Goal: Information Seeking & Learning: Learn about a topic

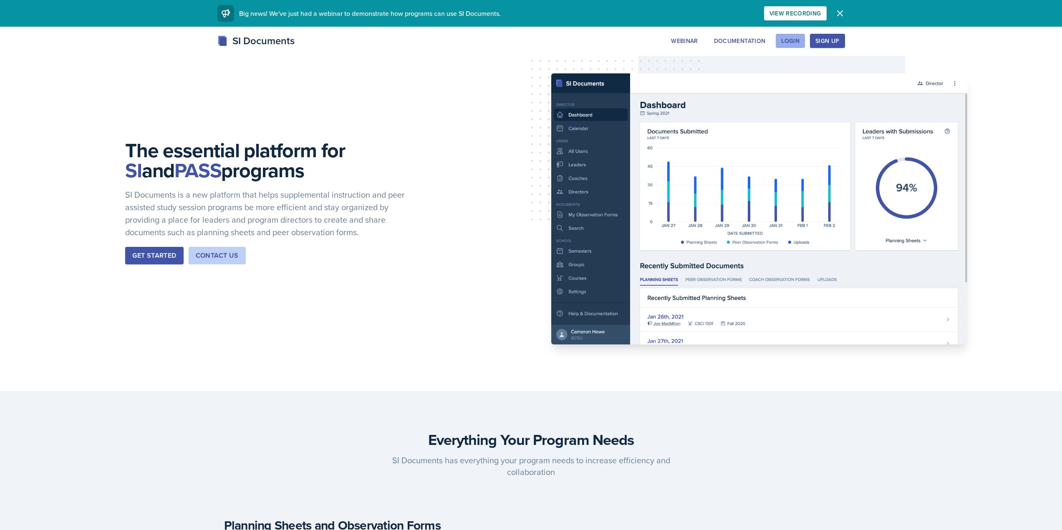
click at [796, 40] on div "Login" at bounding box center [790, 41] width 18 height 7
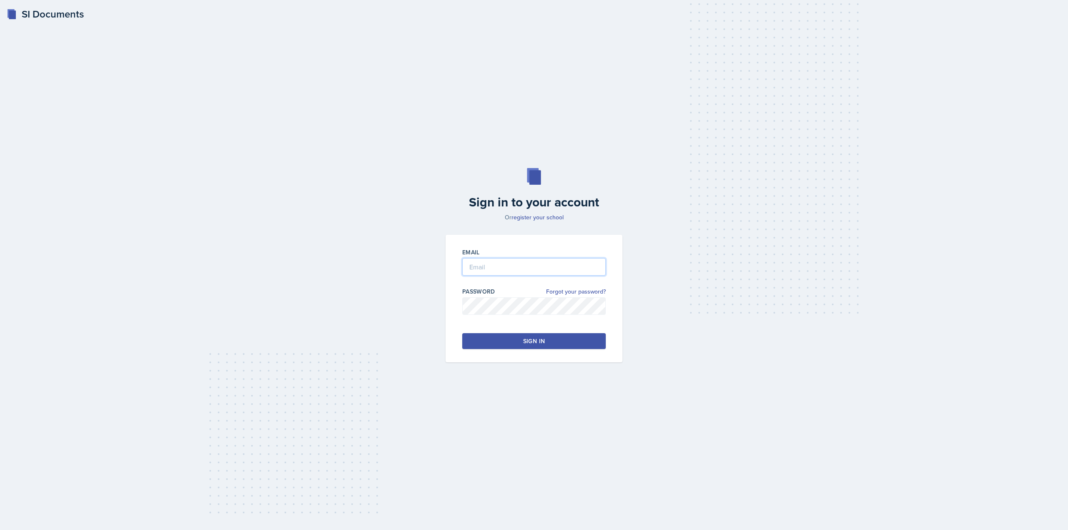
type input "[EMAIL_ADDRESS][DOMAIN_NAME]"
click at [520, 274] on input "[EMAIL_ADDRESS][DOMAIN_NAME]" at bounding box center [534, 267] width 144 height 18
click at [516, 350] on div "Email cwiggi26@students.kennesaw.edu Password Forgot your password? Sign in" at bounding box center [534, 299] width 177 height 128
click at [518, 347] on button "Sign in" at bounding box center [534, 341] width 144 height 16
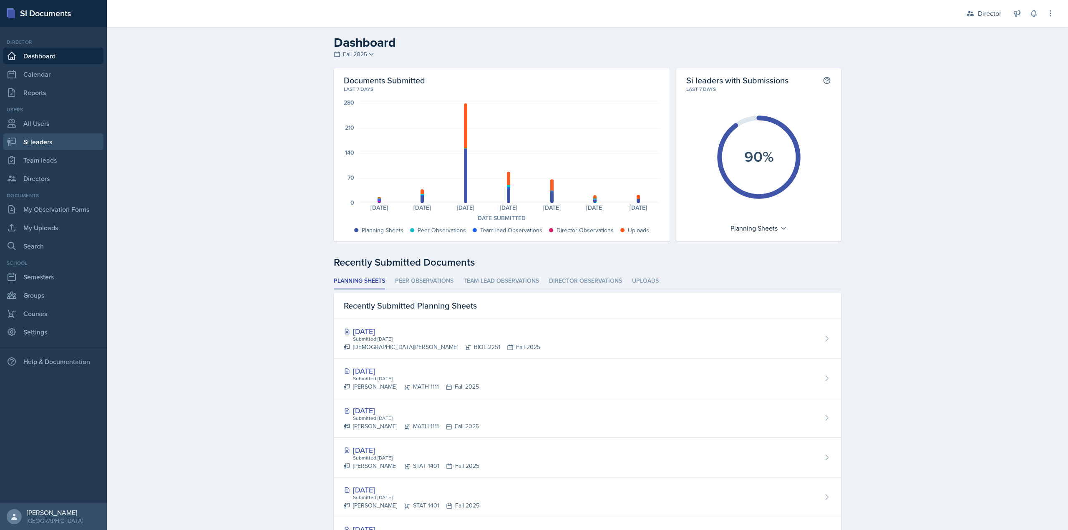
click at [48, 141] on link "Si leaders" at bounding box center [53, 142] width 100 height 17
select select "2bed604d-1099-4043-b1bc-2365e8740244"
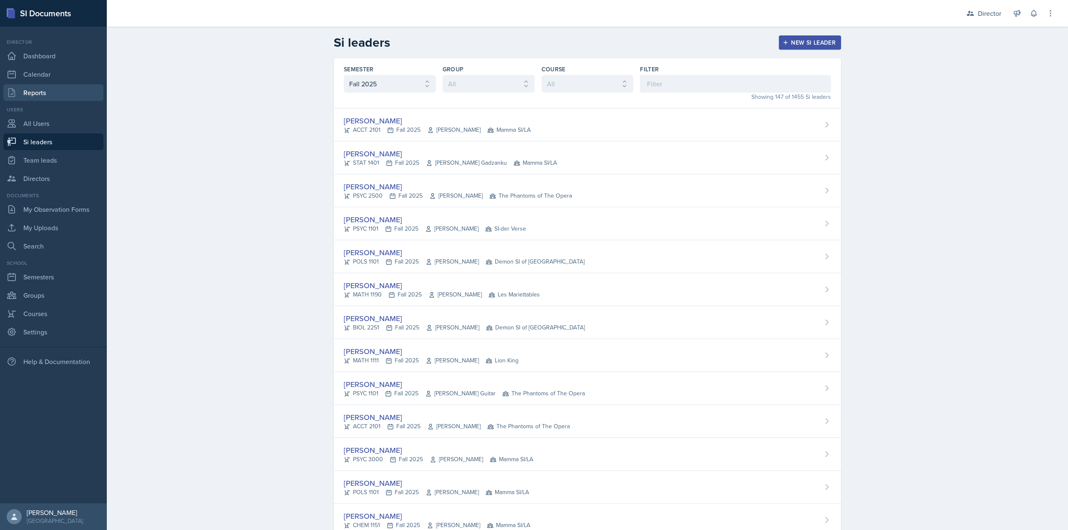
click at [25, 87] on link "Reports" at bounding box center [53, 92] width 100 height 17
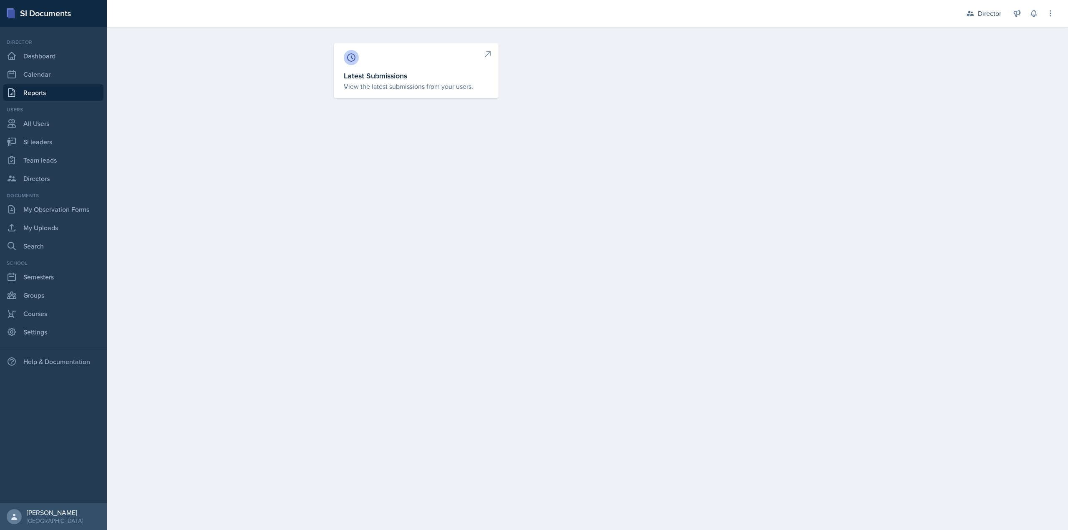
click at [388, 56] on div at bounding box center [416, 57] width 145 height 15
select select "1"
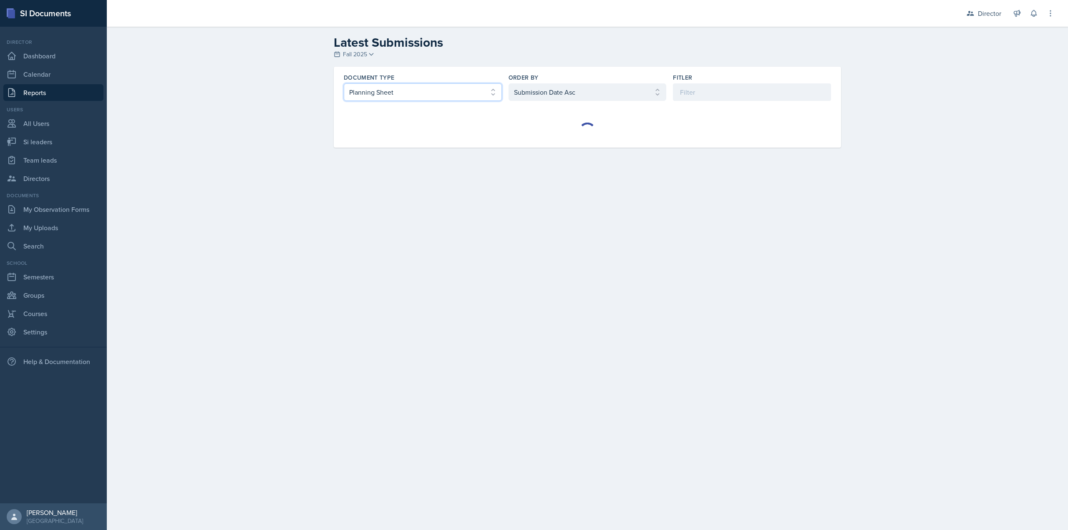
click at [426, 89] on select "Select document type Planning Sheet Peer Observation Form Team lead Observation…" at bounding box center [423, 92] width 158 height 18
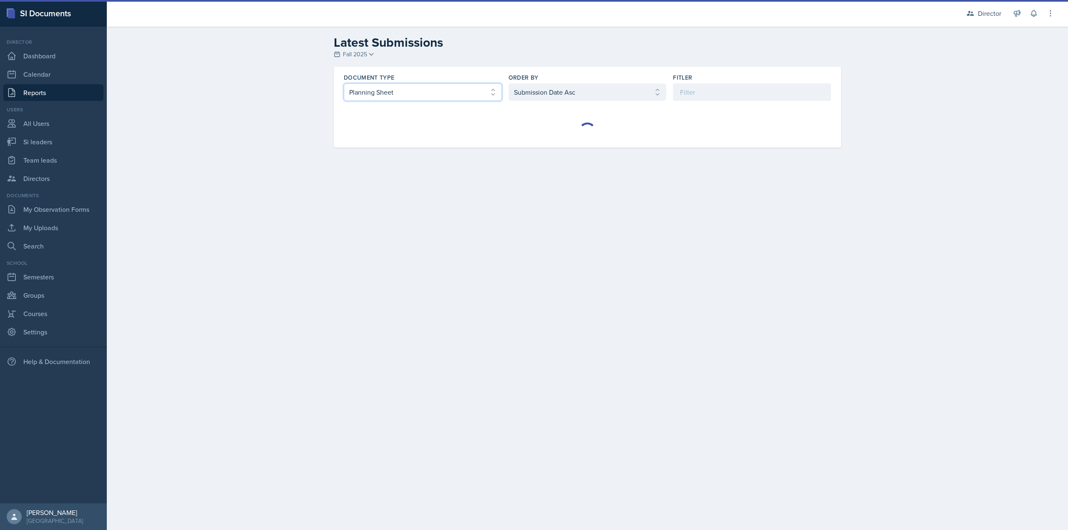
select select "2"
click at [344, 83] on select "Select document type Planning Sheet Peer Observation Form Team lead Observation…" at bounding box center [423, 92] width 158 height 18
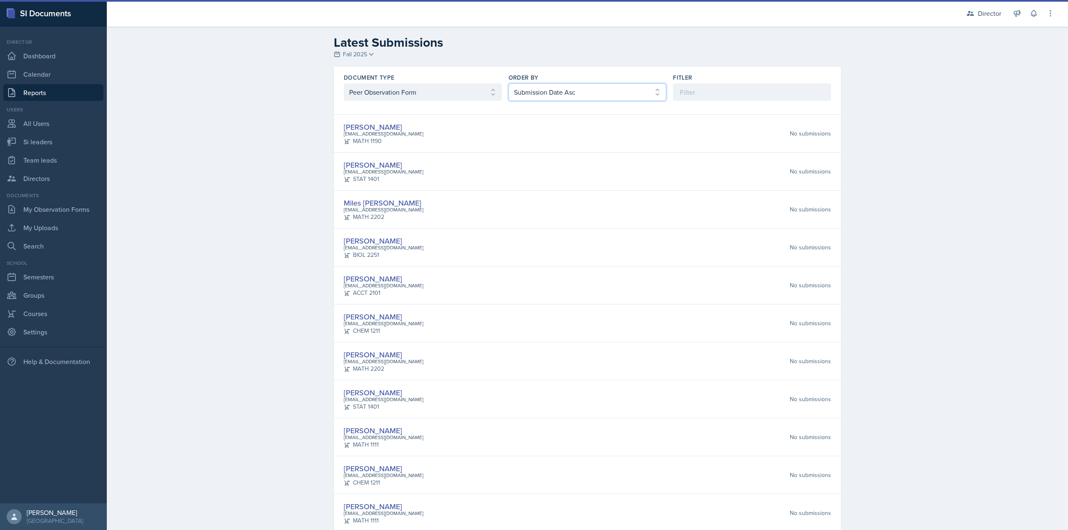
drag, startPoint x: 528, startPoint y: 98, endPoint x: 517, endPoint y: 99, distance: 10.4
click at [529, 98] on select "Select order by Submission Date Asc Submission Date Desc User Last Name" at bounding box center [588, 92] width 158 height 18
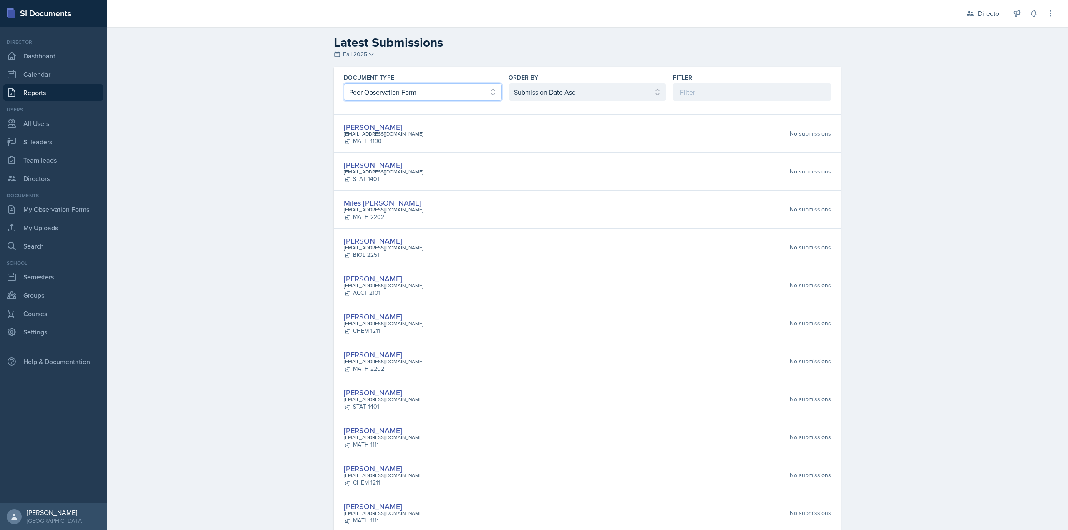
click at [449, 93] on select "Select document type Planning Sheet Peer Observation Form Team lead Observation…" at bounding box center [423, 92] width 158 height 18
click at [344, 83] on select "Select document type Planning Sheet Peer Observation Form Team lead Observation…" at bounding box center [423, 92] width 158 height 18
click at [543, 94] on select "Select order by Submission Date Asc Submission Date Desc User Last Name" at bounding box center [588, 92] width 158 height 18
select select "2"
click at [509, 83] on select "Select order by Submission Date Asc Submission Date Desc User Last Name" at bounding box center [588, 92] width 158 height 18
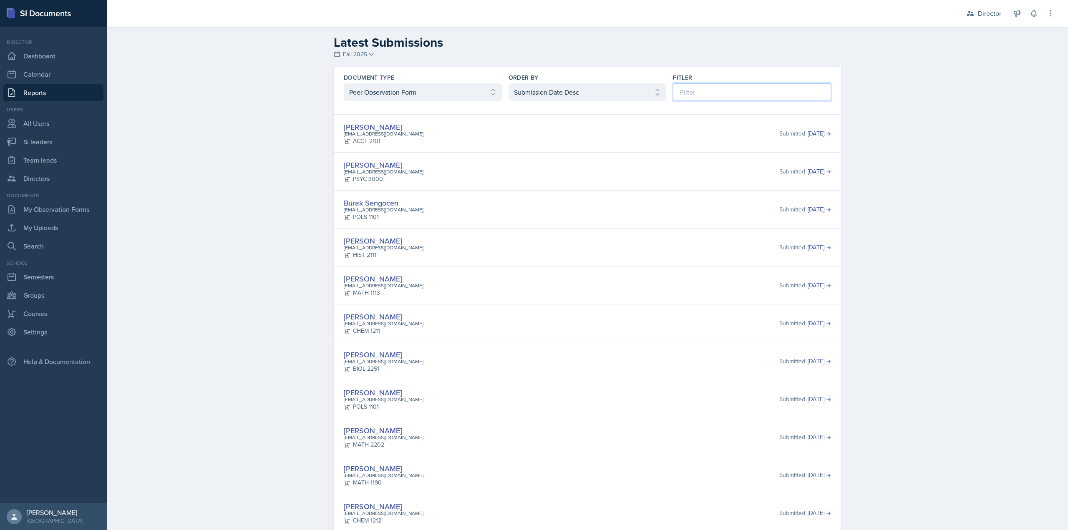
click at [688, 89] on input at bounding box center [752, 92] width 158 height 18
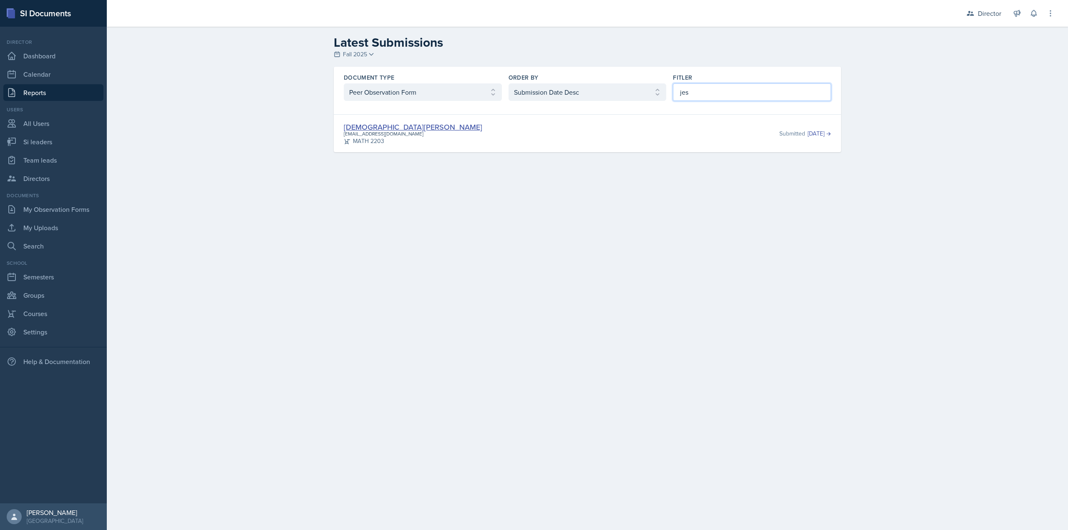
type input "jes"
click at [362, 91] on select "Select document type Planning Sheet Peer Observation Form Team lead Observation…" at bounding box center [423, 92] width 158 height 18
select select "3"
click at [344, 83] on select "Select document type Planning Sheet Peer Observation Form Team lead Observation…" at bounding box center [423, 92] width 158 height 18
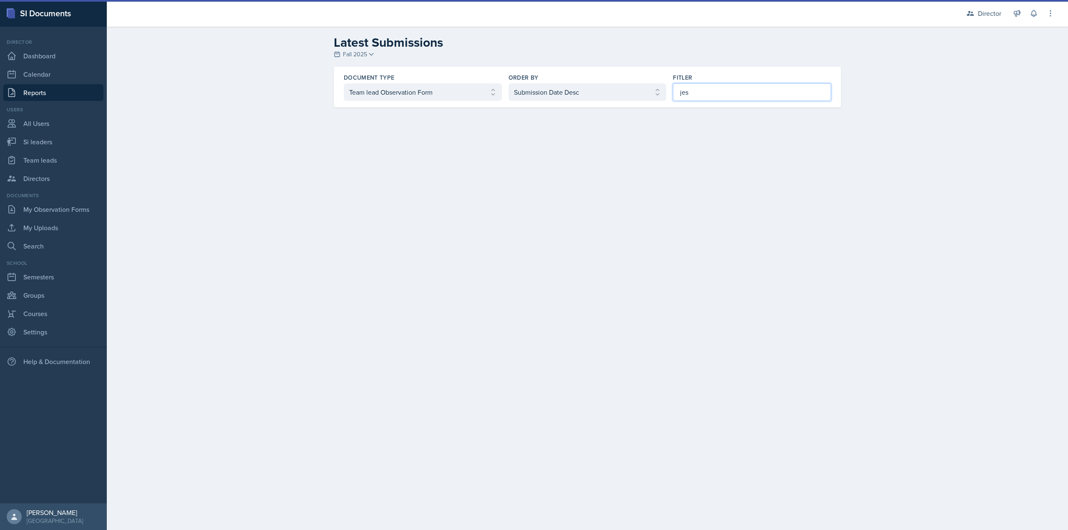
click at [709, 96] on input "jes" at bounding box center [752, 92] width 158 height 18
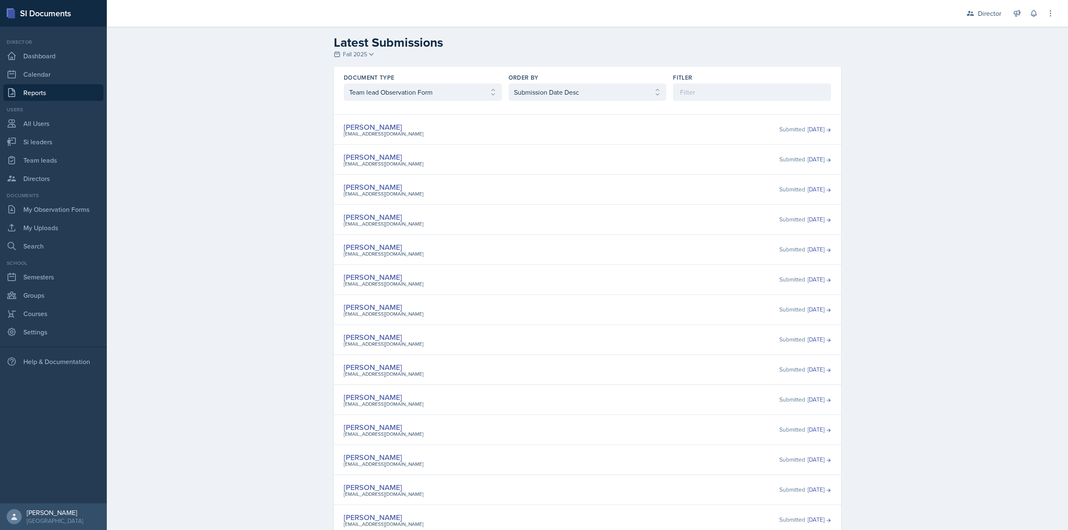
click at [653, 170] on div "Nakiya Ham-Bloomquist nhambloo@students.kennesaw.edu Submitted Sep 29th, 2025" at bounding box center [587, 159] width 507 height 30
click at [411, 67] on div "Document Type Select document type Planning Sheet Peer Observation Form Team le…" at bounding box center [587, 87] width 507 height 41
click at [405, 88] on select "Select document type Planning Sheet Peer Observation Form Team lead Observation…" at bounding box center [423, 92] width 158 height 18
select select "4"
click at [344, 83] on select "Select document type Planning Sheet Peer Observation Form Team lead Observation…" at bounding box center [423, 92] width 158 height 18
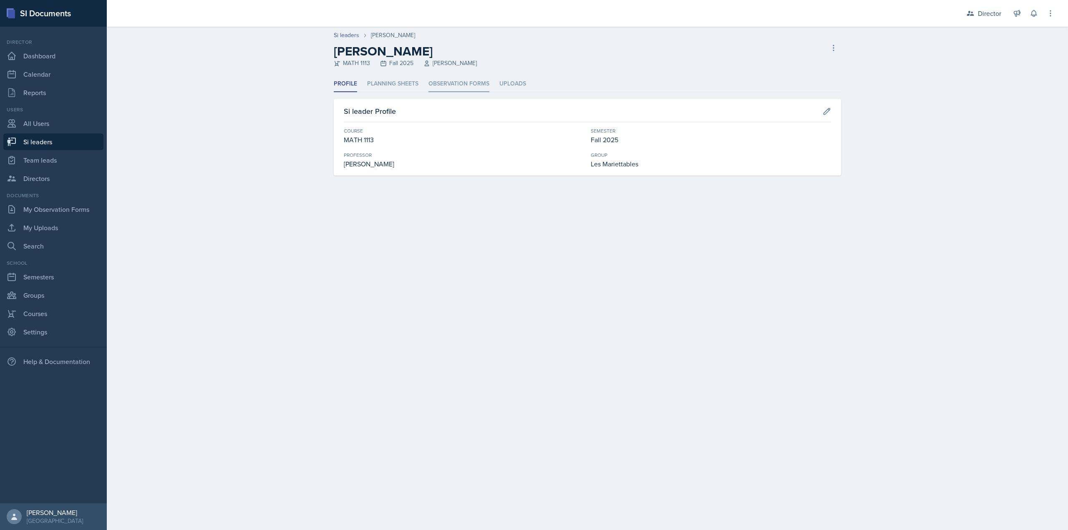
click at [447, 82] on li "Observation Forms" at bounding box center [458, 84] width 61 height 16
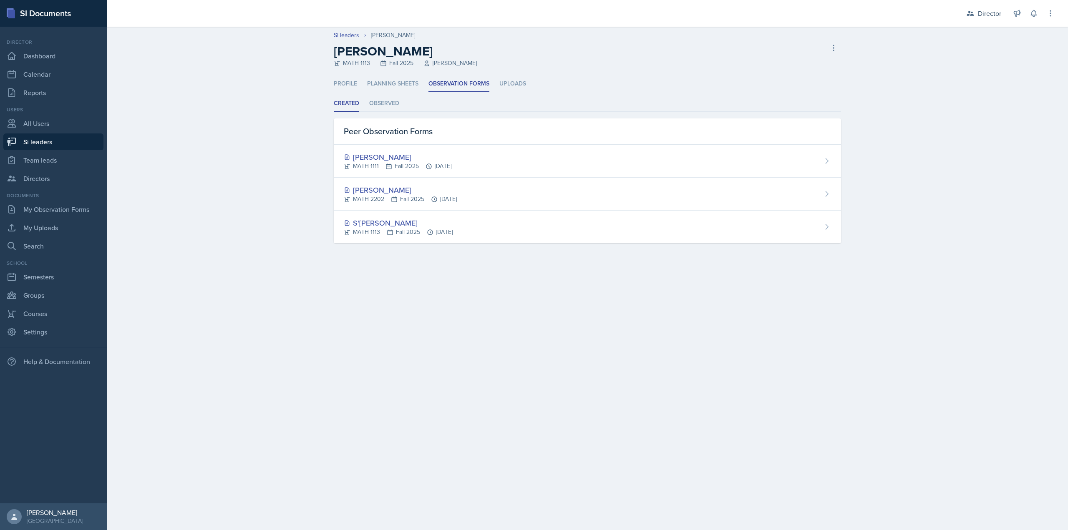
drag, startPoint x: 154, startPoint y: 283, endPoint x: 102, endPoint y: 3, distance: 285.6
click at [157, 282] on main "Si leaders Perla Vega Perla Vega MATH 1113 Fall 2025 Ludmila Orlova-Shokry Dele…" at bounding box center [587, 279] width 961 height 504
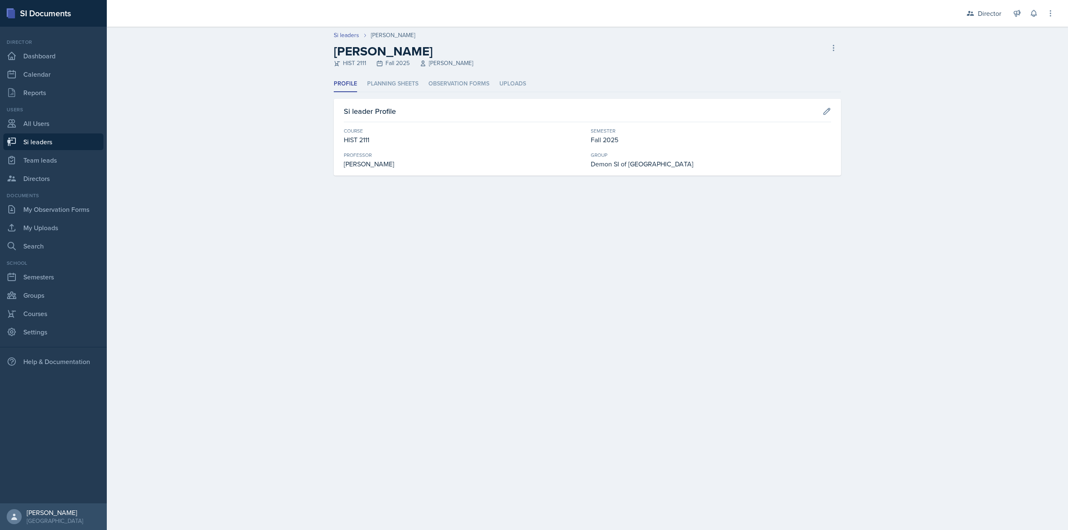
click at [443, 94] on div "Profile Planning Sheets Observation Forms Uploads Profile Planning Sheets Obser…" at bounding box center [587, 126] width 507 height 100
click at [443, 89] on li "Observation Forms" at bounding box center [458, 84] width 61 height 16
click at [435, 80] on li "Observation Forms" at bounding box center [458, 84] width 61 height 16
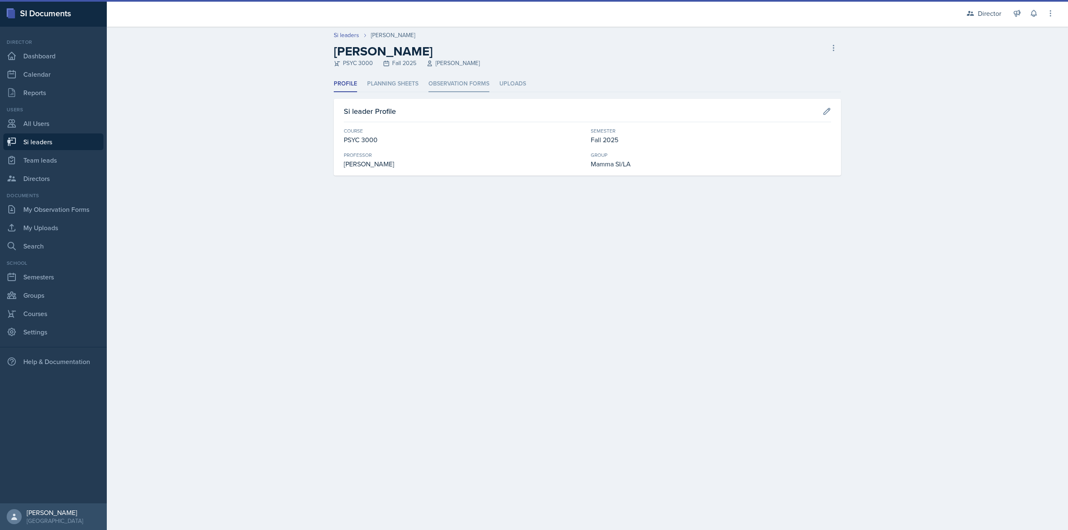
click at [441, 86] on li "Observation Forms" at bounding box center [458, 84] width 61 height 16
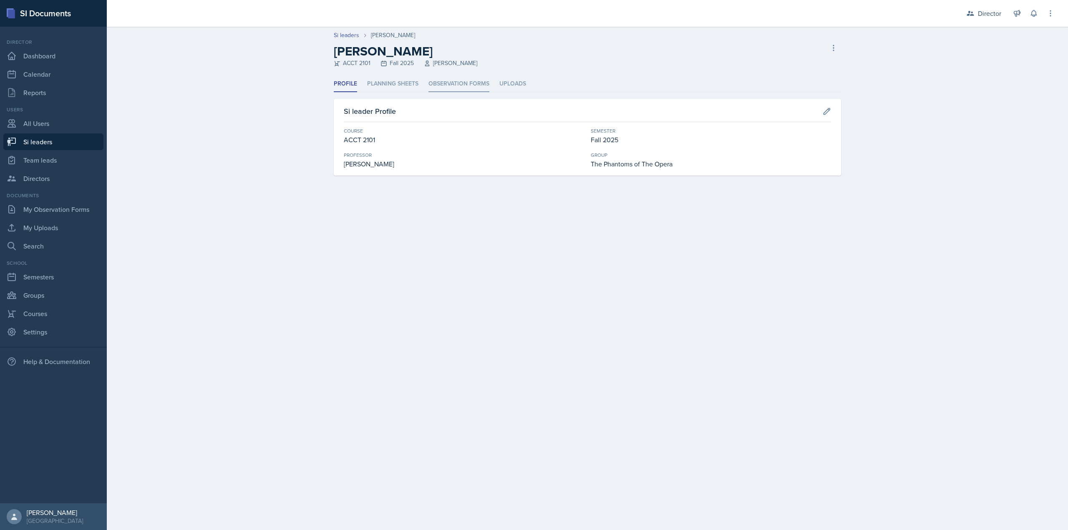
click at [441, 86] on li "Observation Forms" at bounding box center [458, 84] width 61 height 16
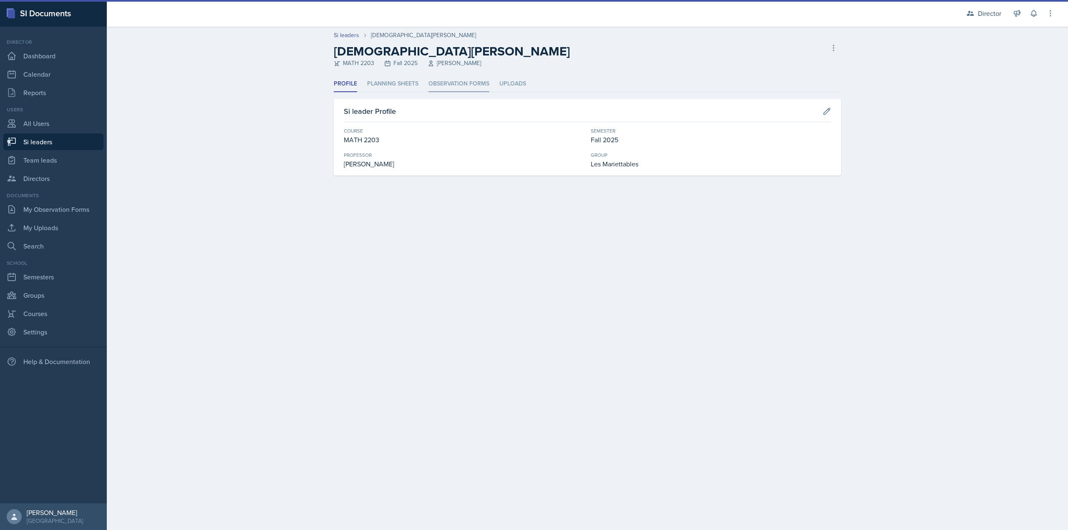
click at [467, 88] on li "Observation Forms" at bounding box center [458, 84] width 61 height 16
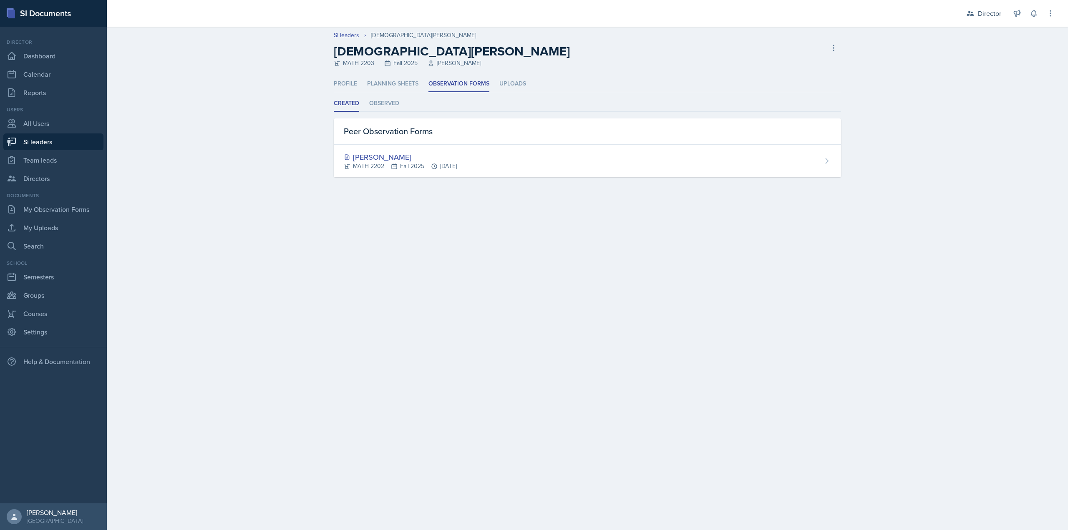
click at [63, 137] on link "Si leaders" at bounding box center [53, 142] width 100 height 17
select select "2bed604d-1099-4043-b1bc-2365e8740244"
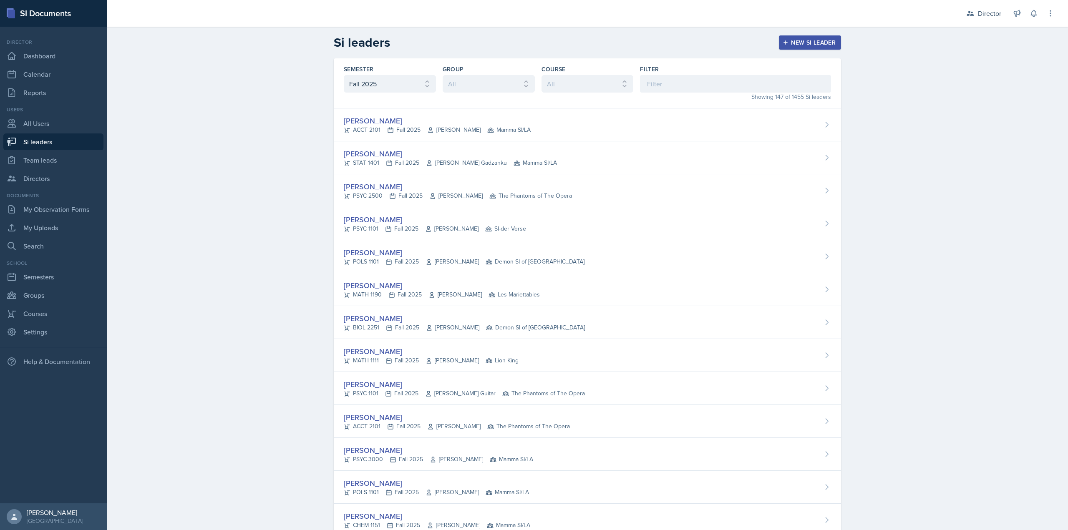
click at [632, 83] on div "Semester All Fall 2025 Summer 2025 Spring 2025 Fall 2024 Summer 2024 Spring 202…" at bounding box center [587, 83] width 507 height 50
click at [648, 83] on input at bounding box center [735, 84] width 191 height 18
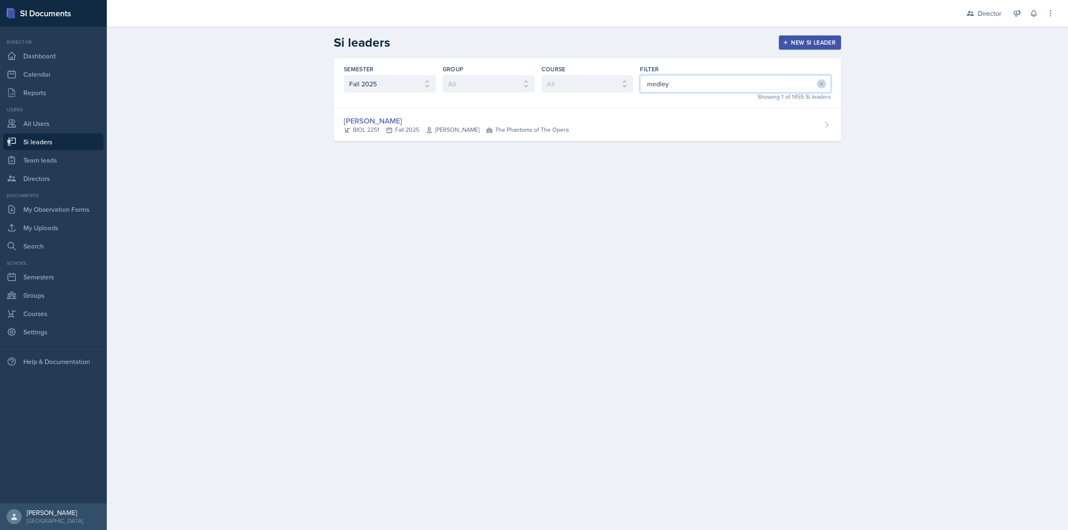
type input "medley"
click at [633, 103] on div "Semester All Fall 2025 Summer 2025 Spring 2025 Fall 2024 Summer 2024 Spring 202…" at bounding box center [587, 83] width 507 height 50
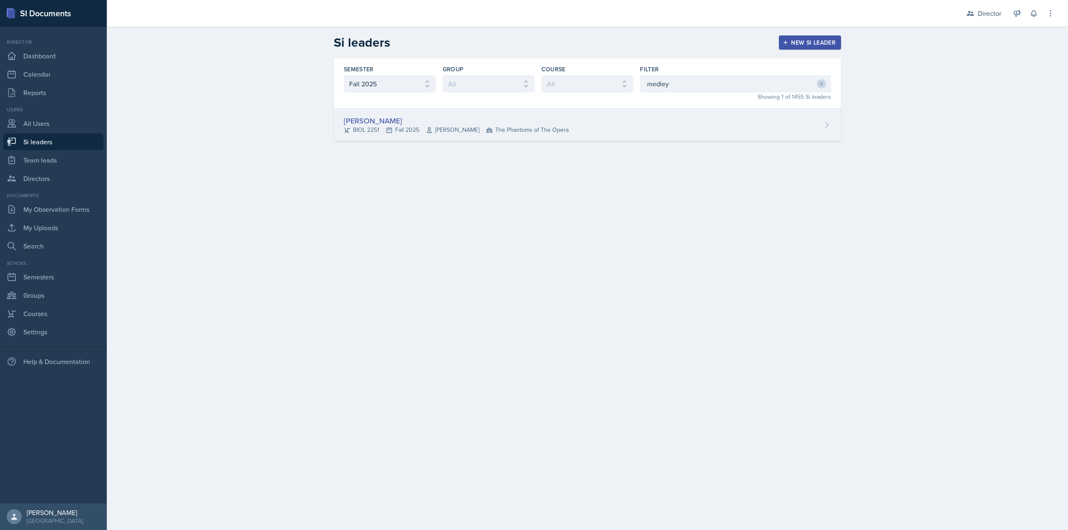
click at [624, 118] on div "[PERSON_NAME] BIOL 2251 Fall 2025 Vennece [PERSON_NAME] The Phantoms of The Ope…" at bounding box center [587, 124] width 507 height 33
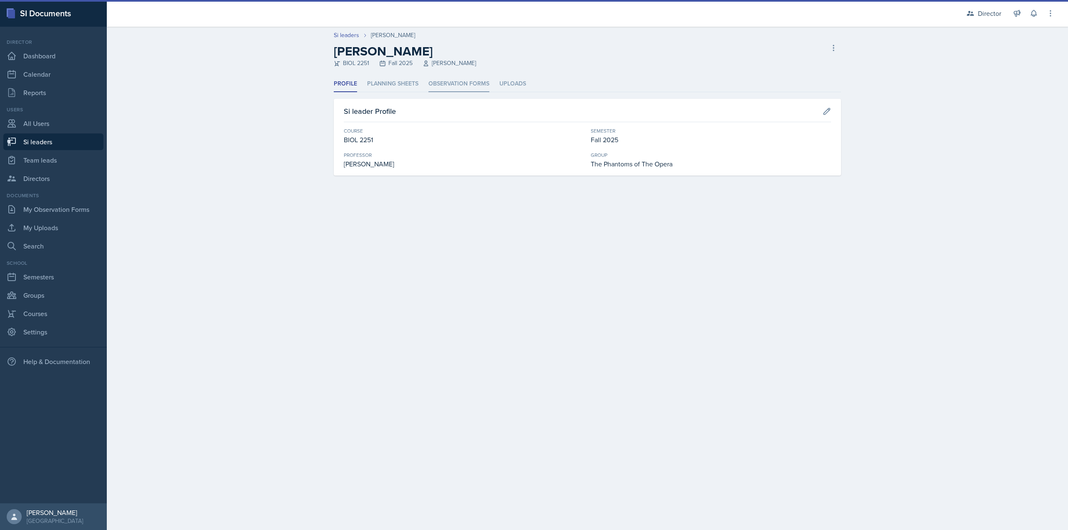
drag, startPoint x: 624, startPoint y: 118, endPoint x: 449, endPoint y: 84, distance: 178.0
click at [429, 65] on icon at bounding box center [426, 63] width 7 height 7
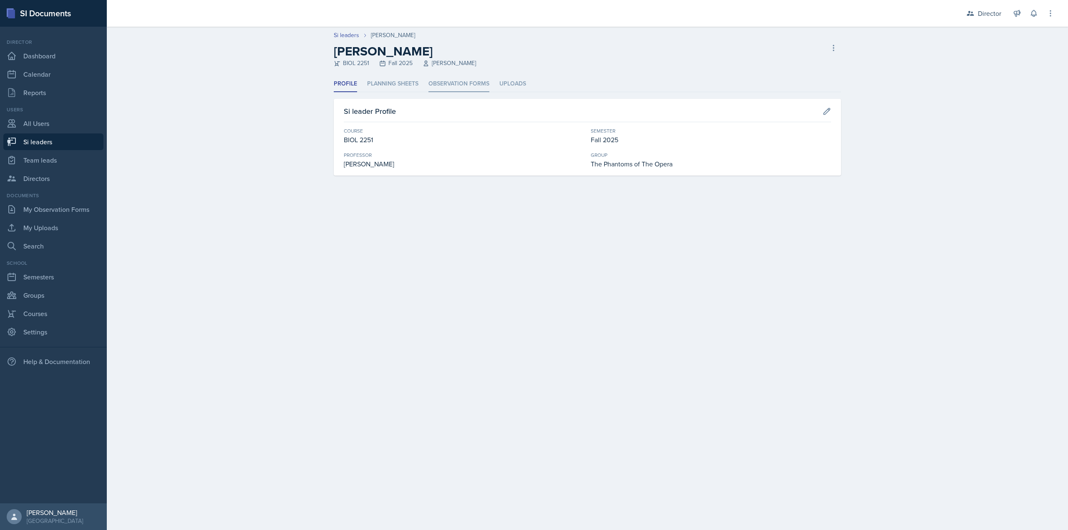
click at [451, 85] on li "Observation Forms" at bounding box center [458, 84] width 61 height 16
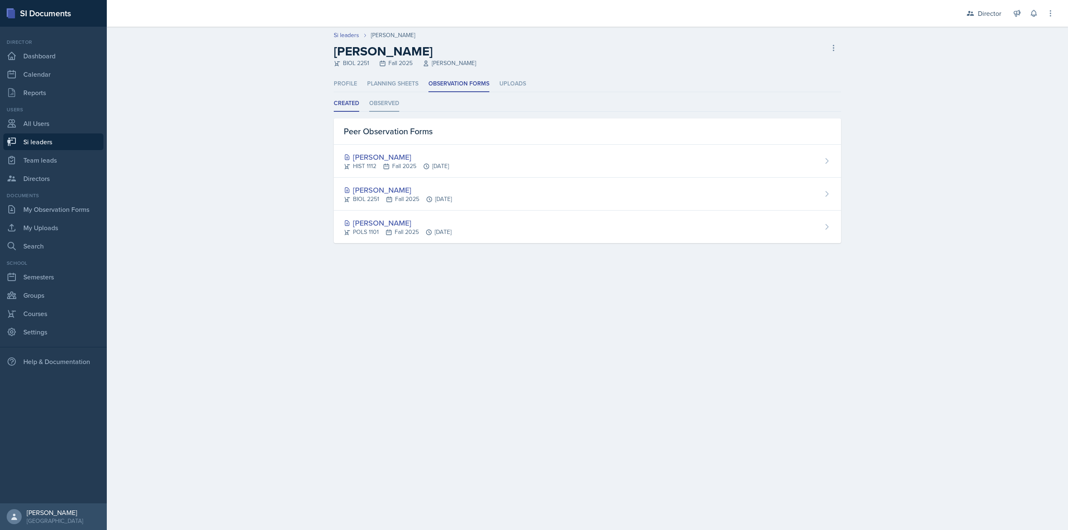
click at [377, 100] on li "Observed" at bounding box center [384, 104] width 30 height 16
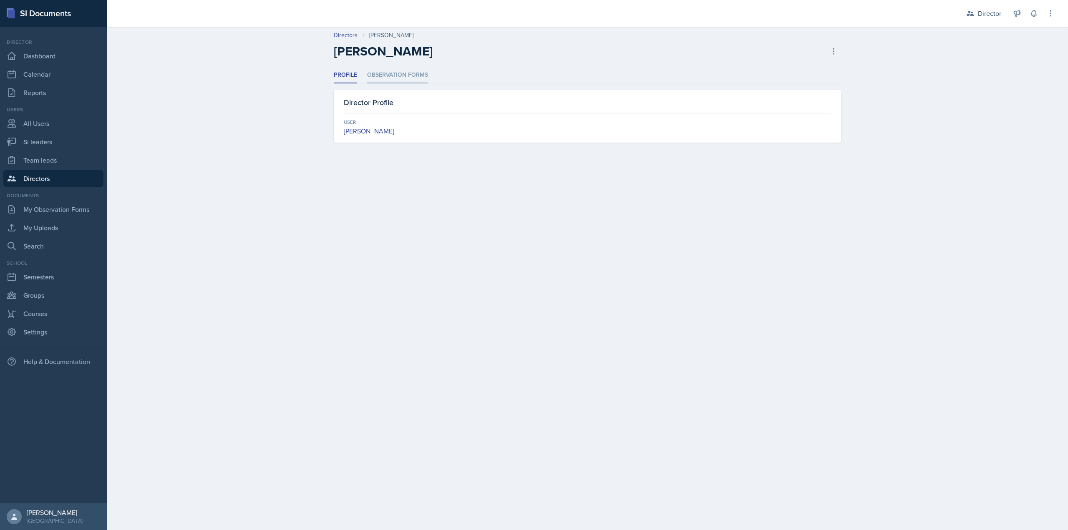
click at [391, 79] on li "Observation Forms" at bounding box center [397, 75] width 61 height 16
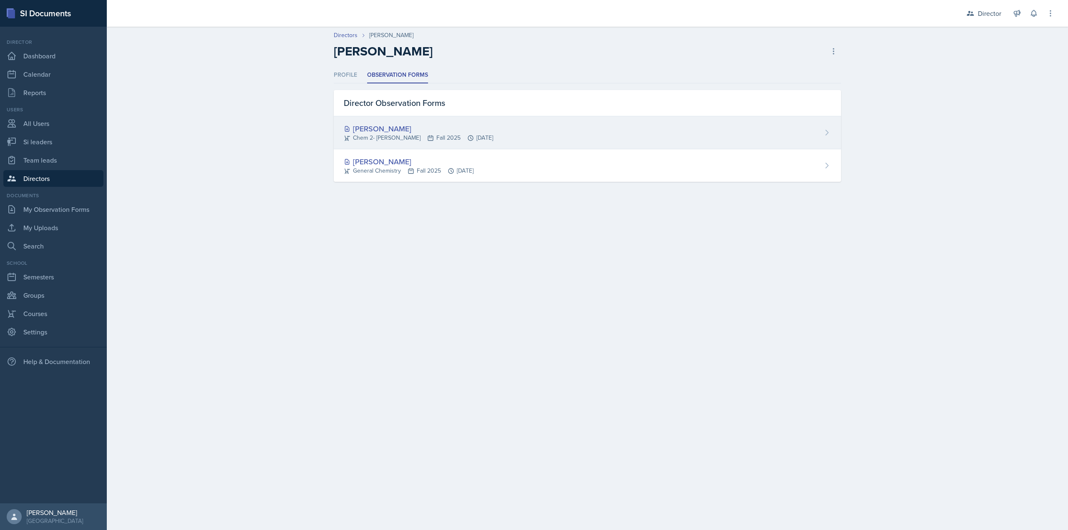
click at [370, 126] on div "Anna Yarbrough" at bounding box center [418, 128] width 149 height 11
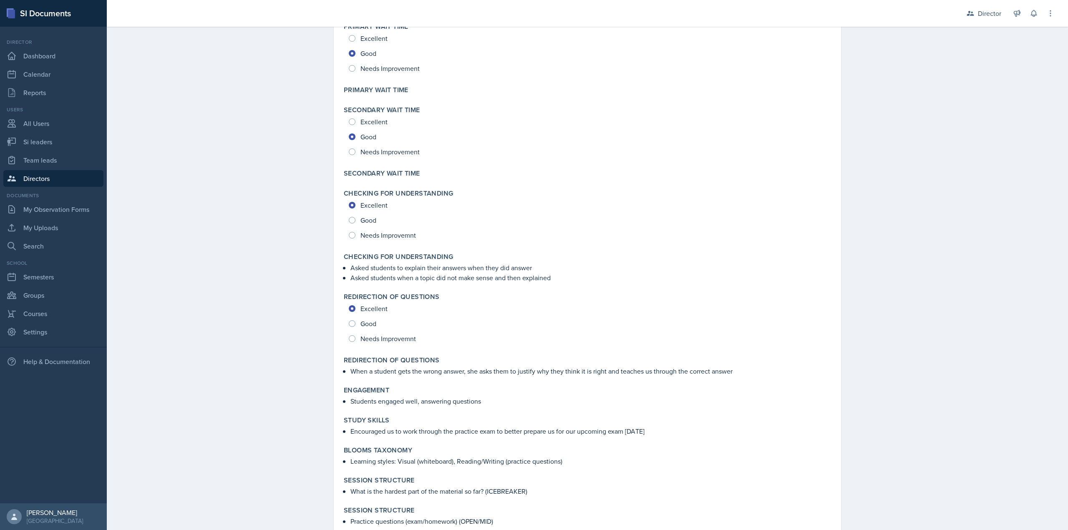
scroll to position [335, 0]
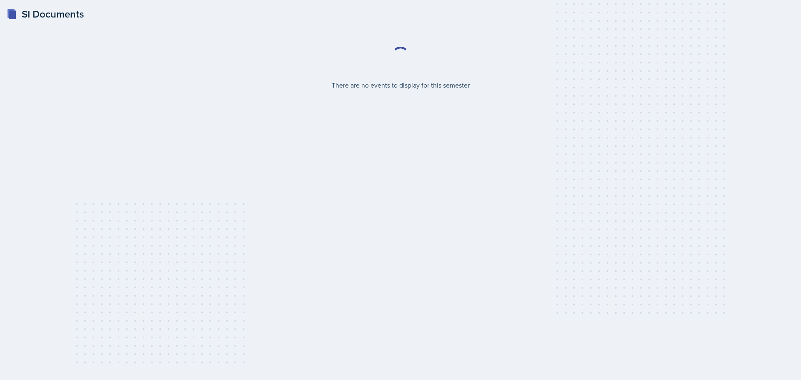
select select "2bed604d-1099-4043-b1bc-2365e8740244"
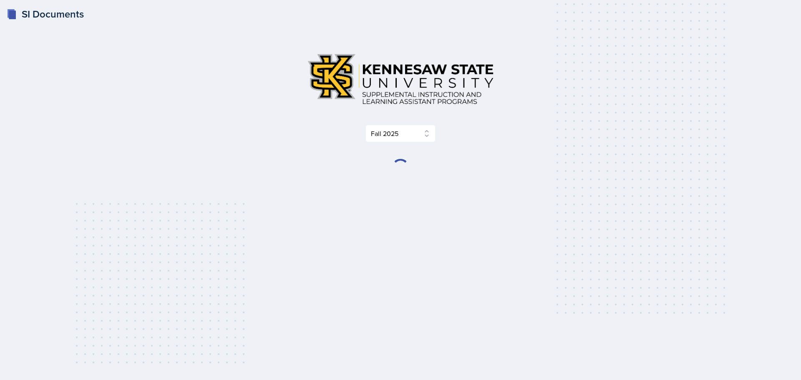
drag, startPoint x: 333, startPoint y: 151, endPoint x: 360, endPoint y: 97, distance: 60.6
click at [333, 151] on div "Select Semester Fall 2025 Summer 2025 Spring 2025 Fall 2024 Summer 2024 Spring …" at bounding box center [400, 111] width 401 height 129
click at [373, 70] on img at bounding box center [400, 79] width 200 height 65
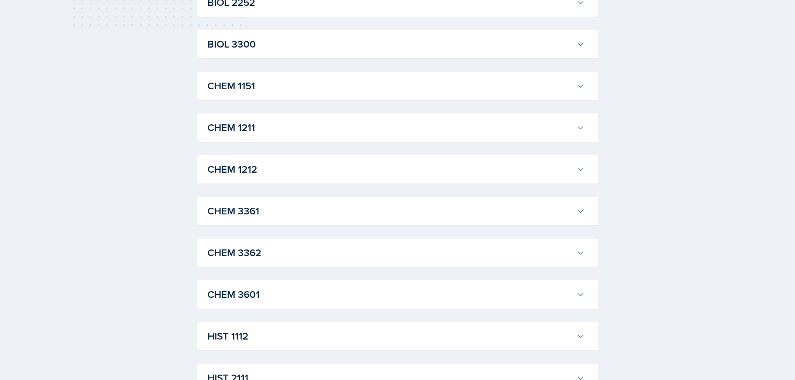
scroll to position [417, 0]
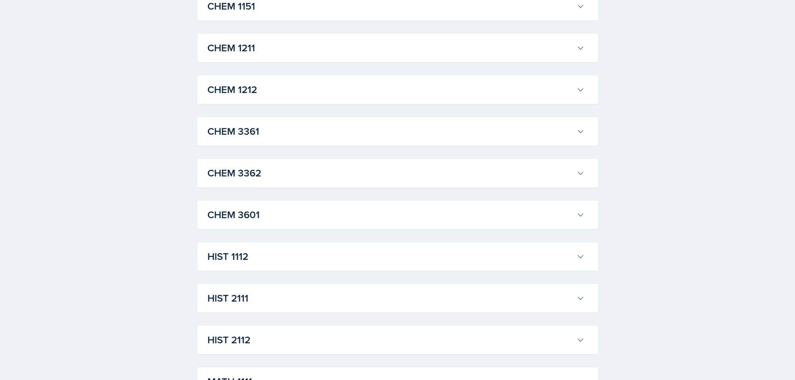
click at [301, 111] on div "ACCT 2101 [PERSON_NAME] Professor: [PERSON_NAME] Export to Google Calendar Recu…" at bounding box center [397, 382] width 401 height 1280
click at [294, 119] on div "CHEM 3361 [PERSON_NAME] Professor: [PERSON_NAME] Export to Google Calendar Recu…" at bounding box center [397, 131] width 401 height 28
click at [284, 140] on button "CHEM 3361" at bounding box center [396, 131] width 380 height 18
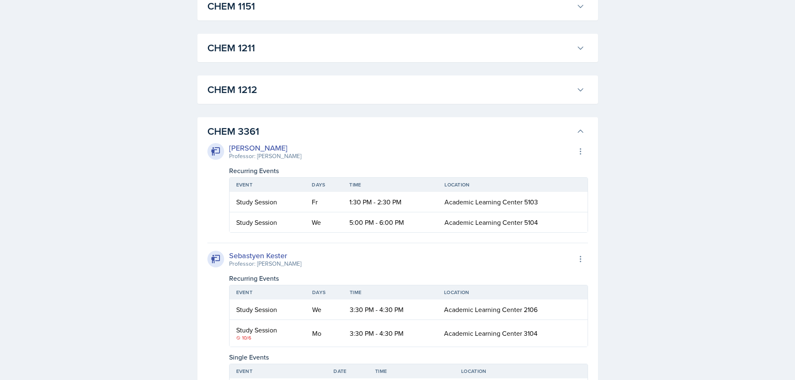
click at [296, 129] on h3 "CHEM 3361" at bounding box center [389, 131] width 365 height 15
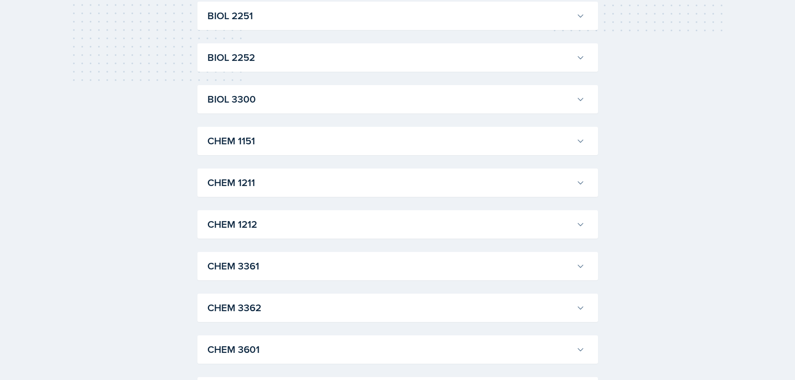
scroll to position [250, 0]
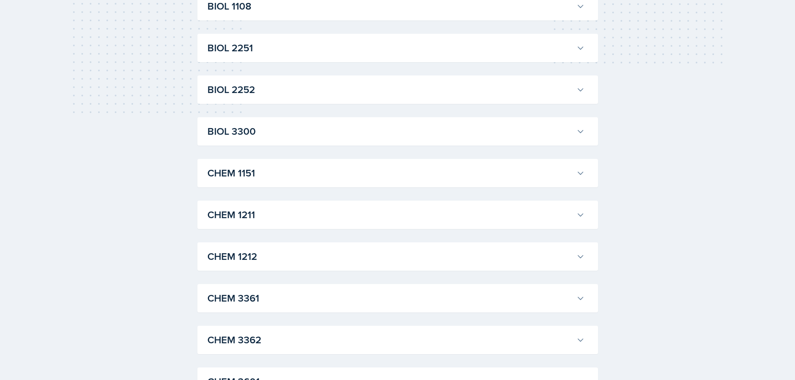
click at [284, 54] on h3 "BIOL 2251" at bounding box center [389, 47] width 365 height 15
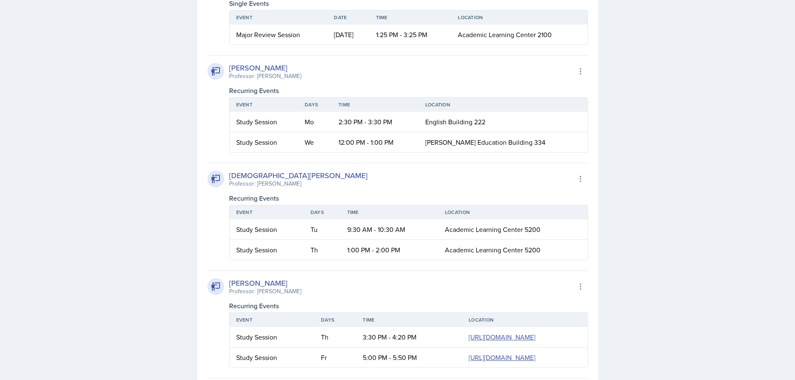
scroll to position [751, 0]
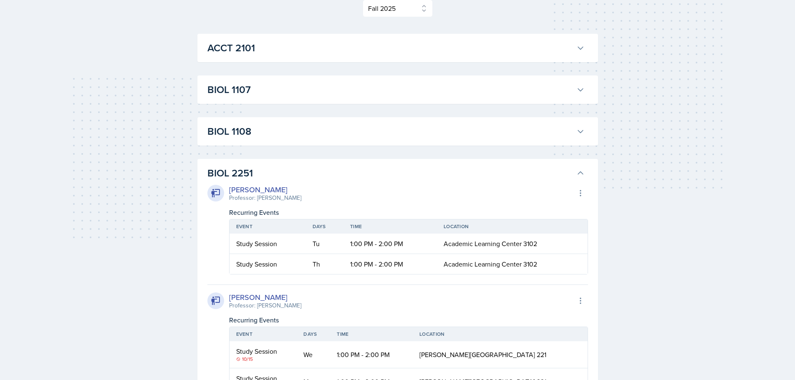
click at [222, 176] on h3 "BIOL 2251" at bounding box center [389, 173] width 365 height 15
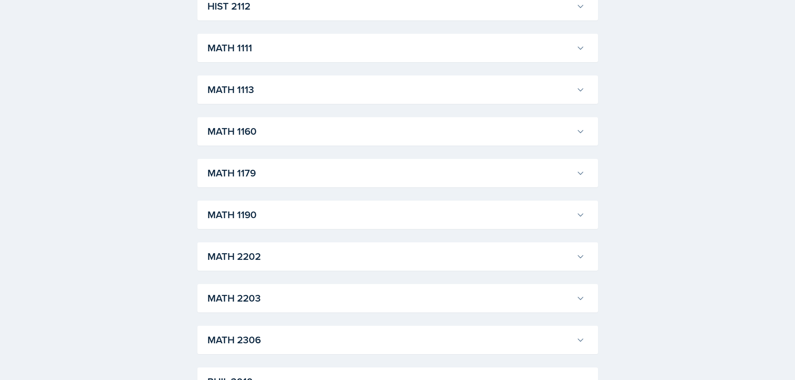
click at [235, 110] on div "ACCT 2101 [PERSON_NAME] Professor: [PERSON_NAME] Export to Google Calendar Recu…" at bounding box center [397, 48] width 401 height 1280
click at [239, 93] on h3 "MATH 1113" at bounding box center [389, 89] width 365 height 15
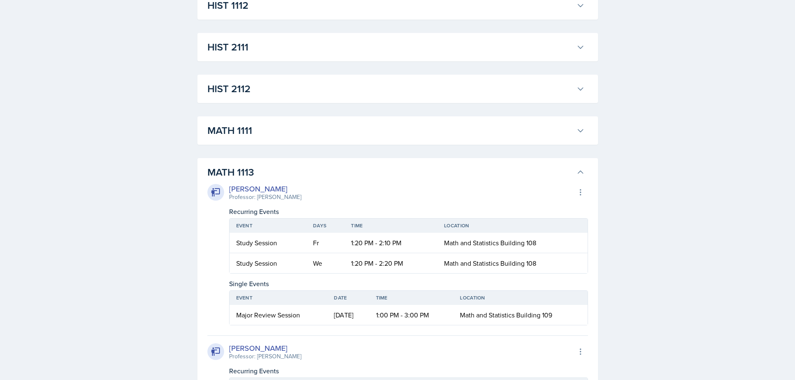
scroll to position [626, 0]
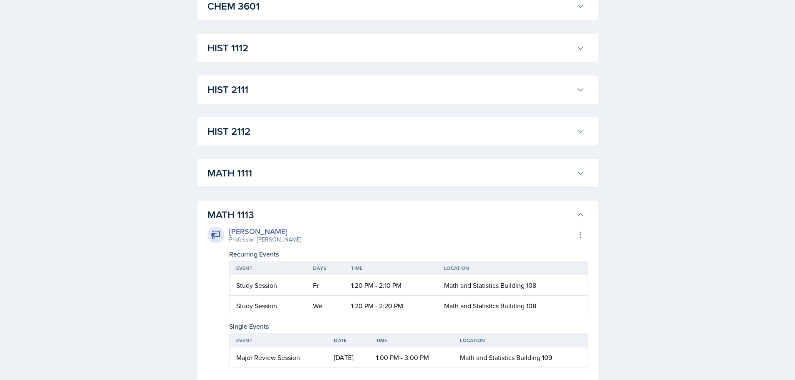
click at [252, 209] on h3 "MATH 1113" at bounding box center [389, 214] width 365 height 15
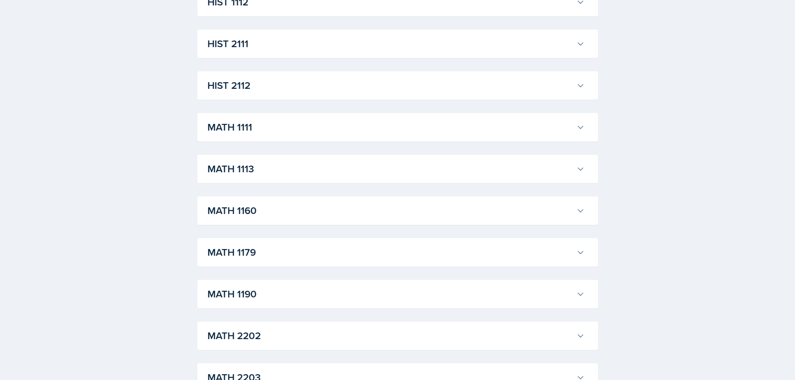
scroll to position [834, 0]
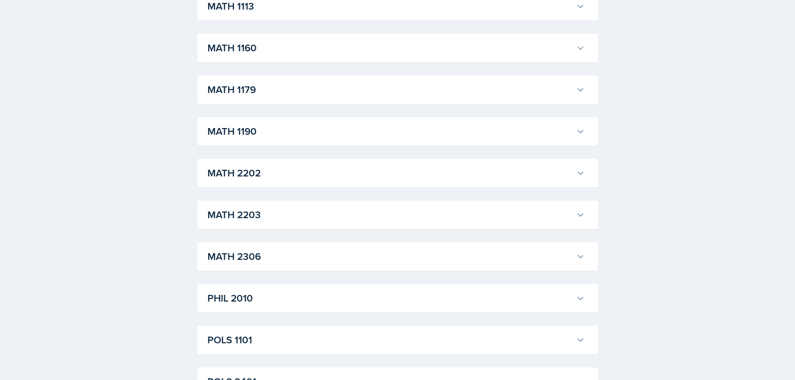
click at [254, 164] on div "MATH 2202 [PERSON_NAME] Professor: [PERSON_NAME] Export to Google Calendar Recu…" at bounding box center [397, 173] width 401 height 28
click at [251, 173] on h3 "MATH 2202" at bounding box center [389, 173] width 365 height 15
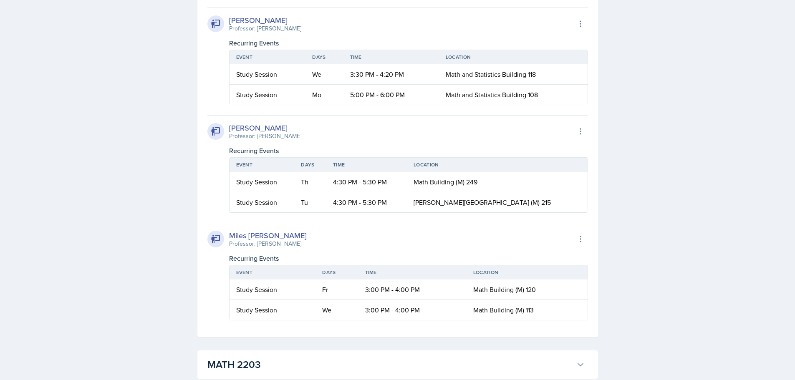
scroll to position [1460, 0]
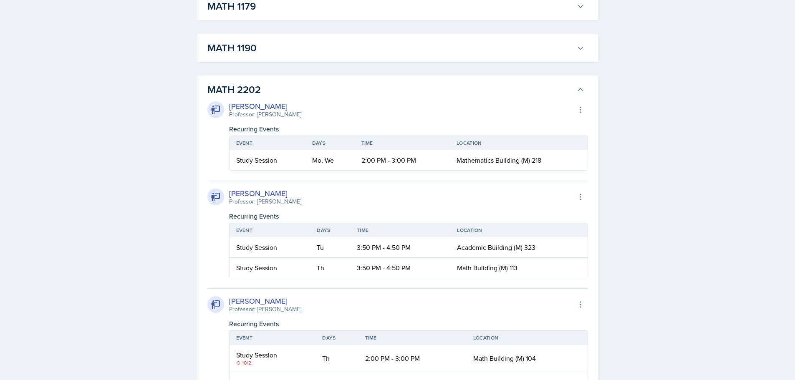
click at [247, 88] on h3 "MATH 2202" at bounding box center [389, 89] width 365 height 15
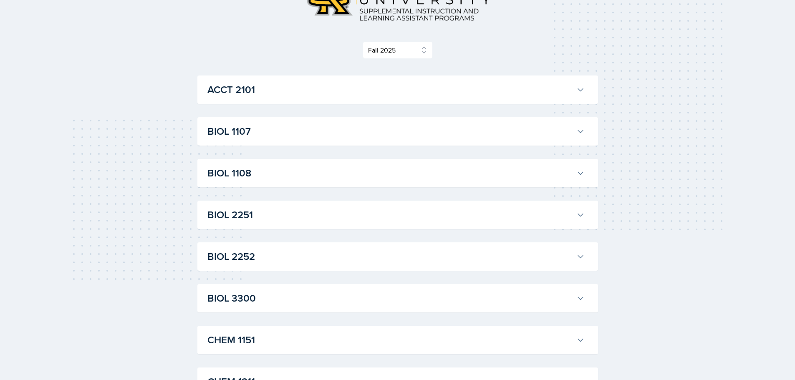
click at [247, 88] on h3 "ACCT 2101" at bounding box center [389, 89] width 365 height 15
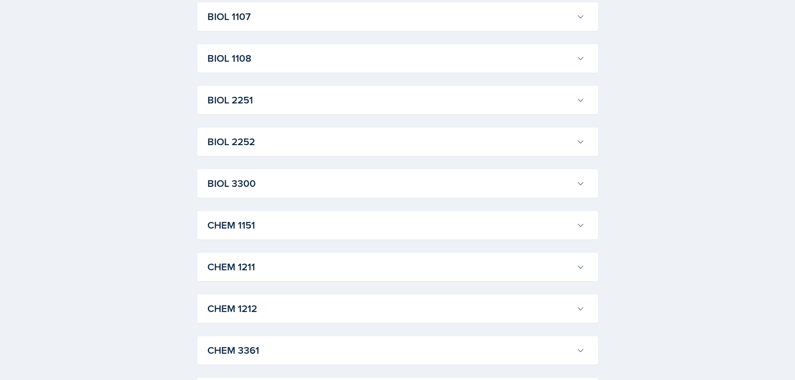
scroll to position [1502, 0]
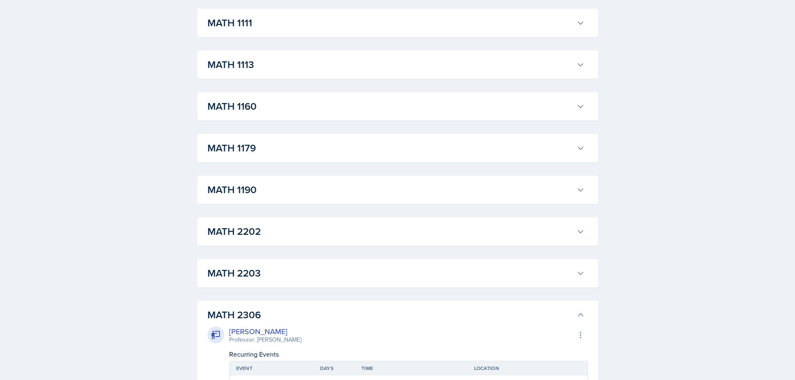
scroll to position [1794, 0]
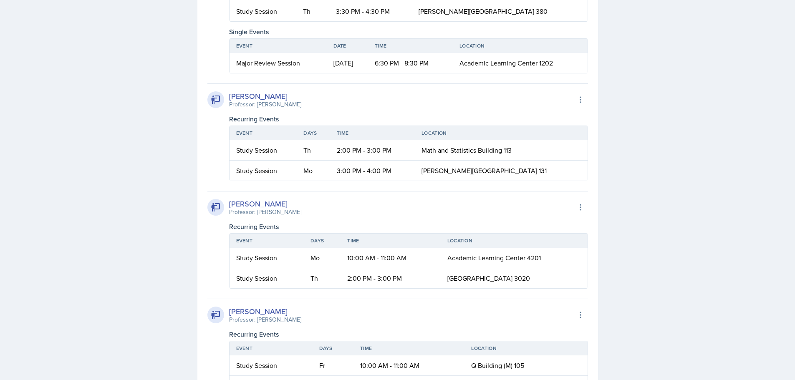
scroll to position [2253, 0]
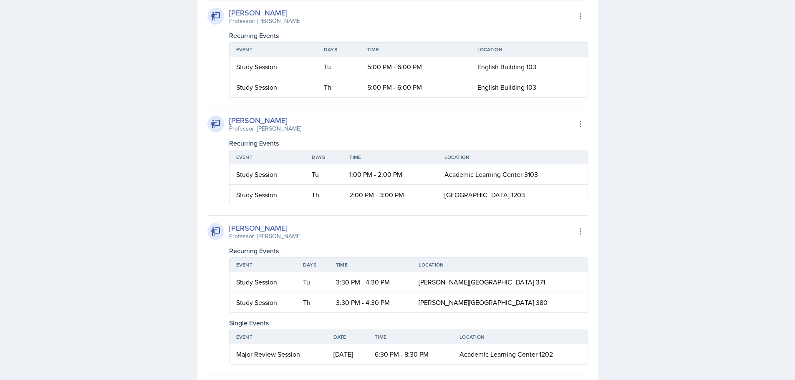
scroll to position [1627, 0]
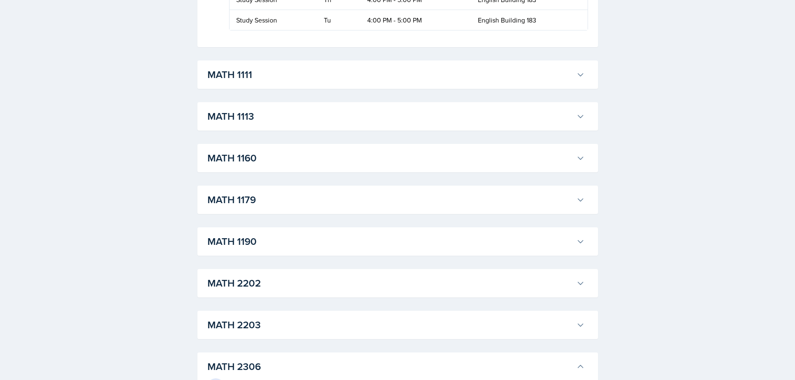
scroll to position [2712, 0]
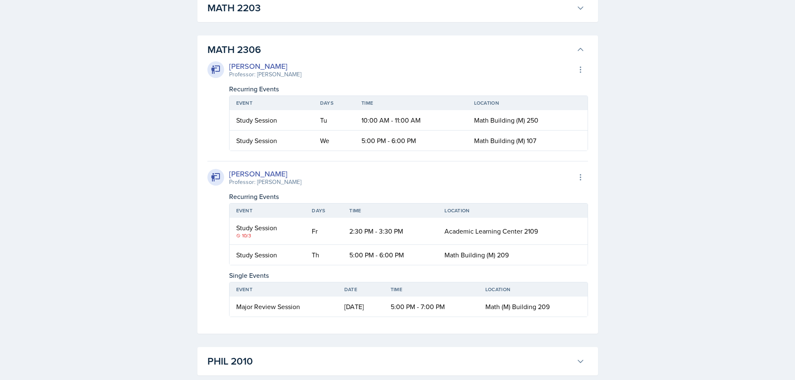
drag, startPoint x: 290, startPoint y: 105, endPoint x: 154, endPoint y: 138, distance: 139.9
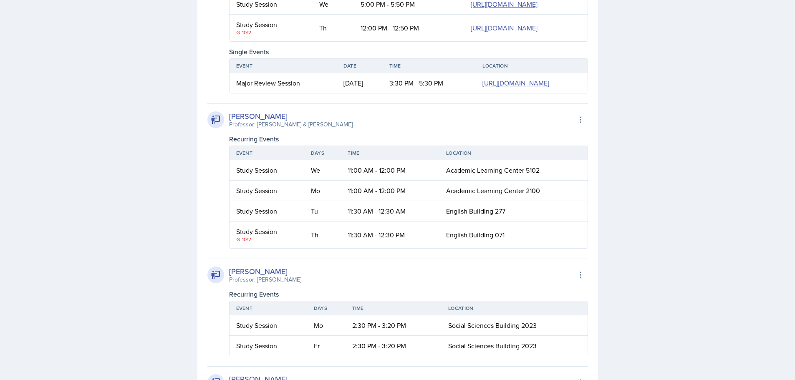
scroll to position [1919, 0]
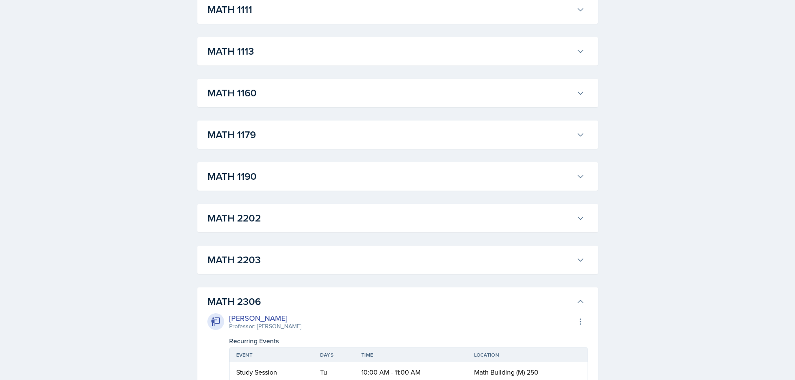
scroll to position [2044, 0]
